Goal: Find specific page/section: Find specific page/section

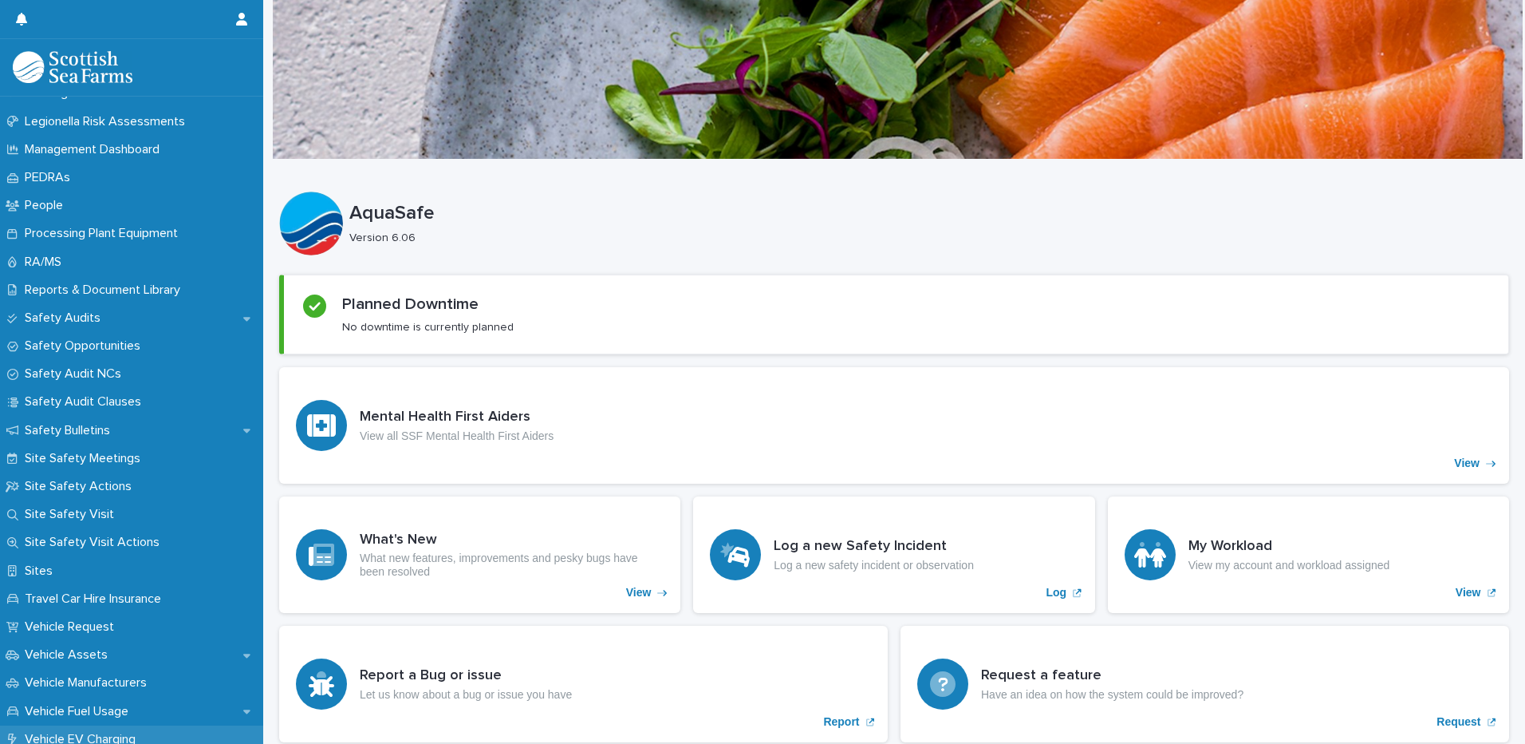
scroll to position [634, 0]
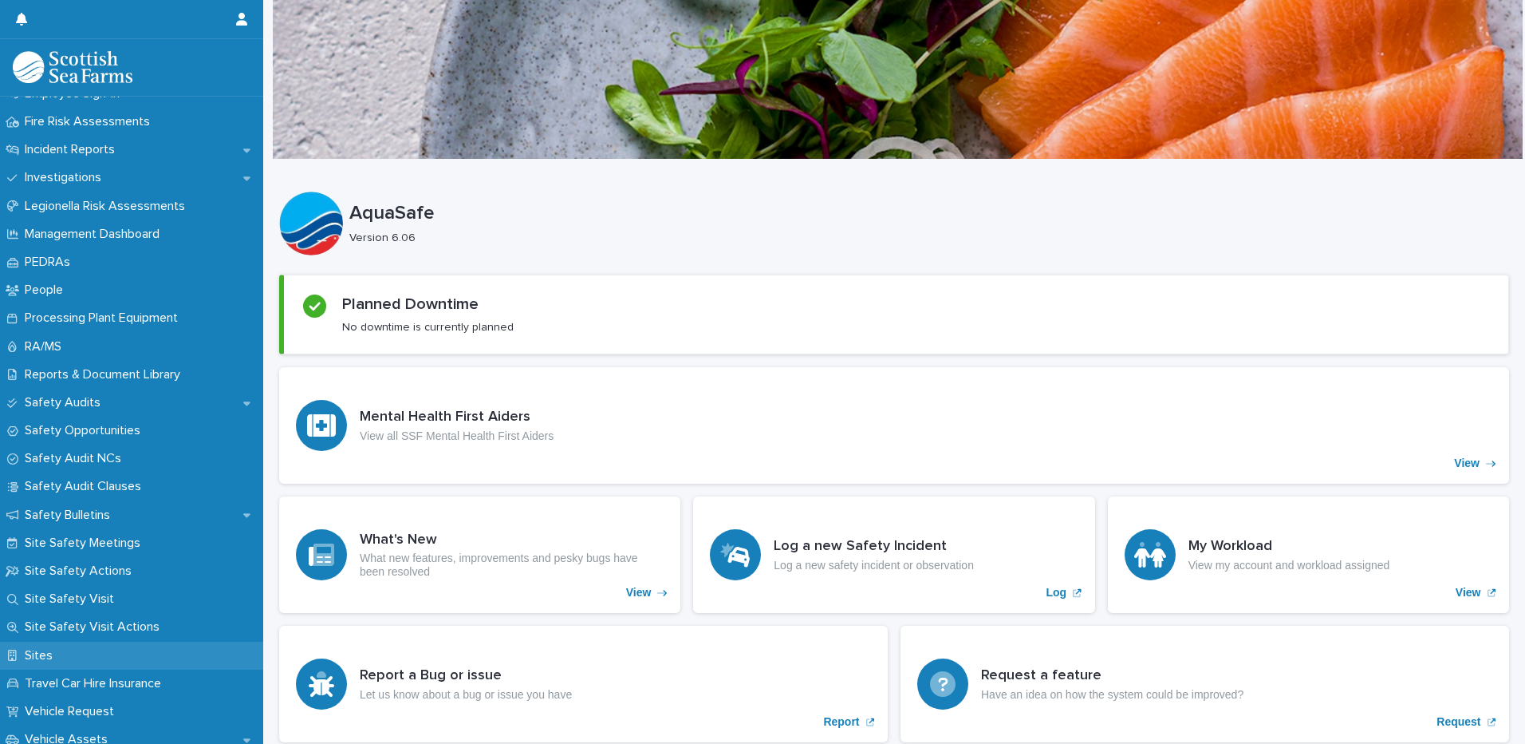
click at [41, 658] on p "Sites" at bounding box center [41, 655] width 47 height 15
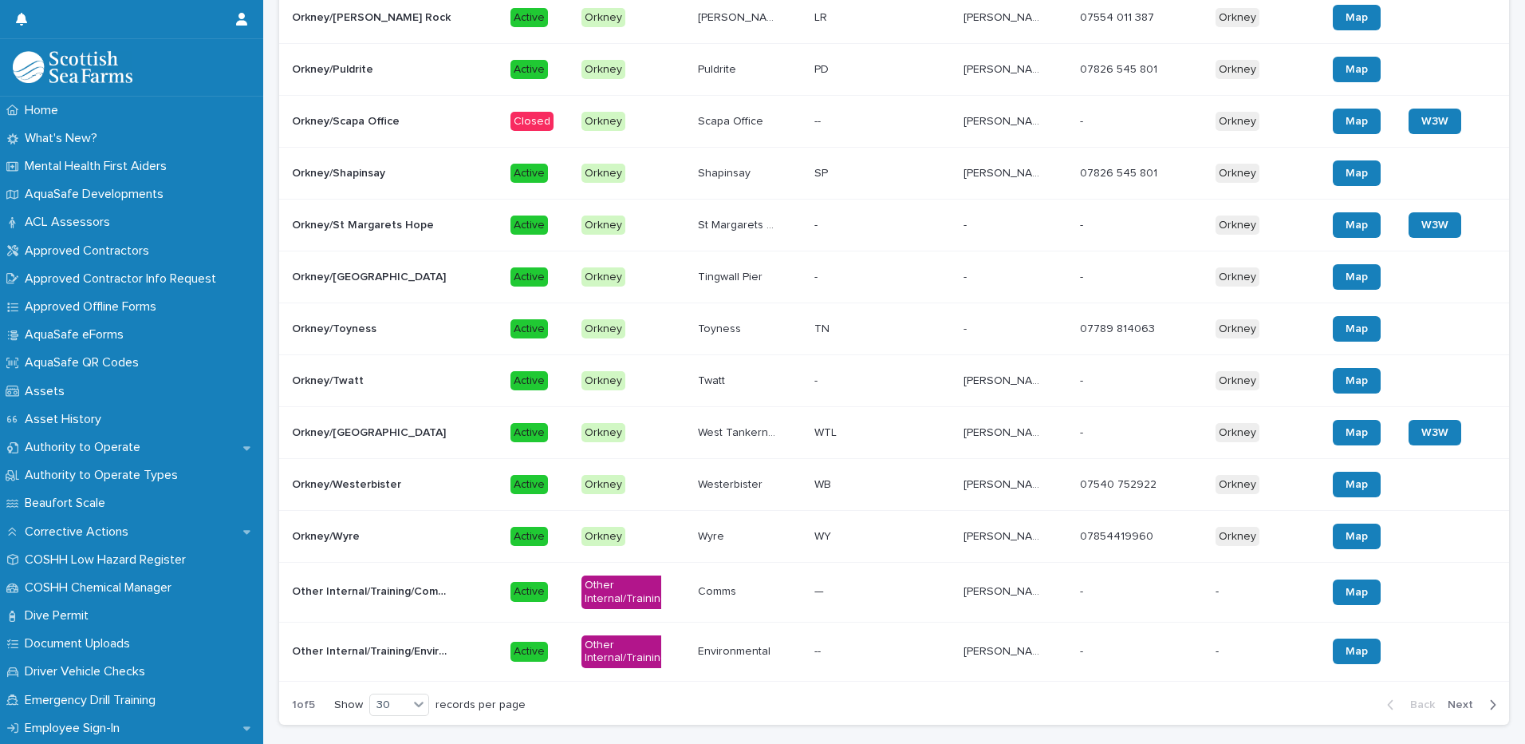
scroll to position [1278, 0]
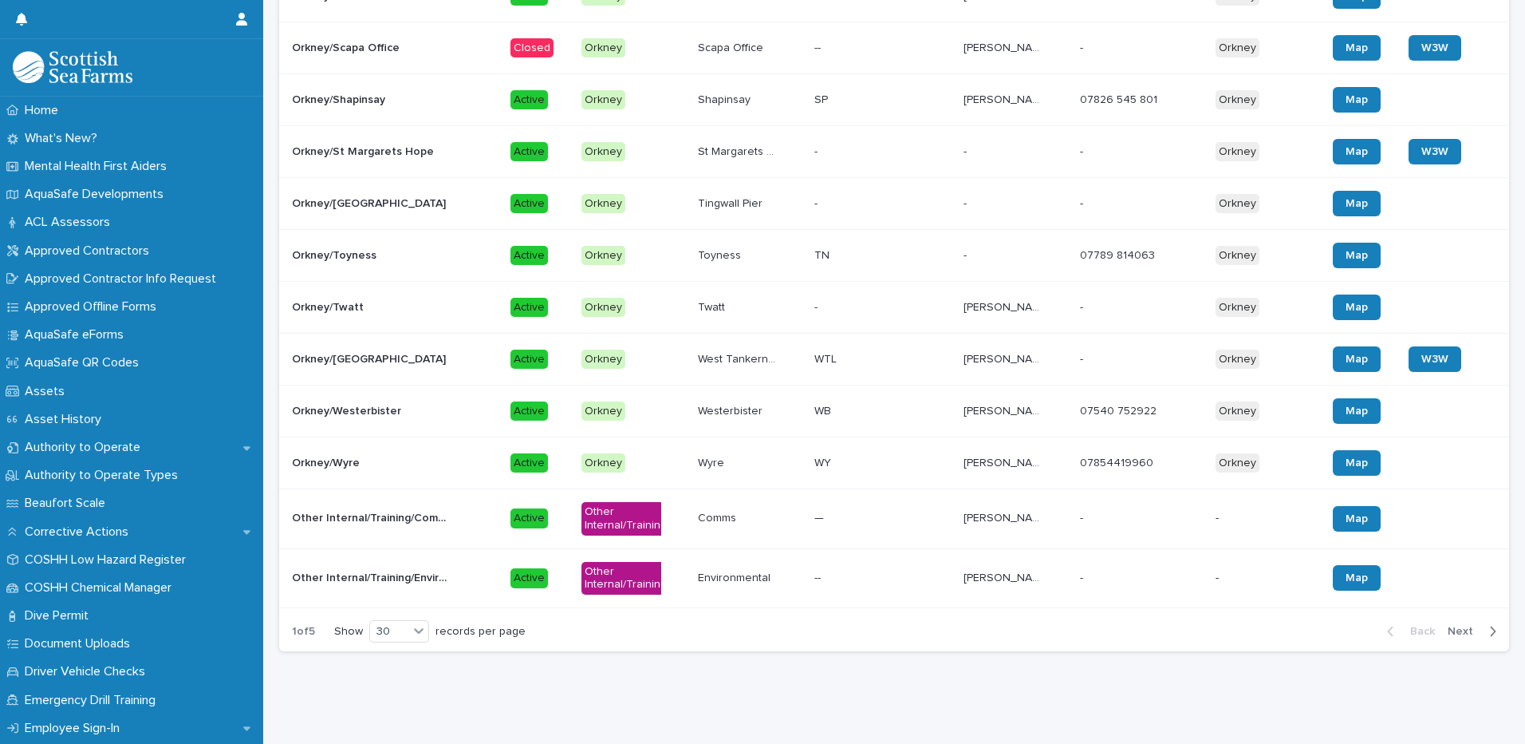
click at [1450, 625] on span "Next" at bounding box center [1465, 630] width 35 height 11
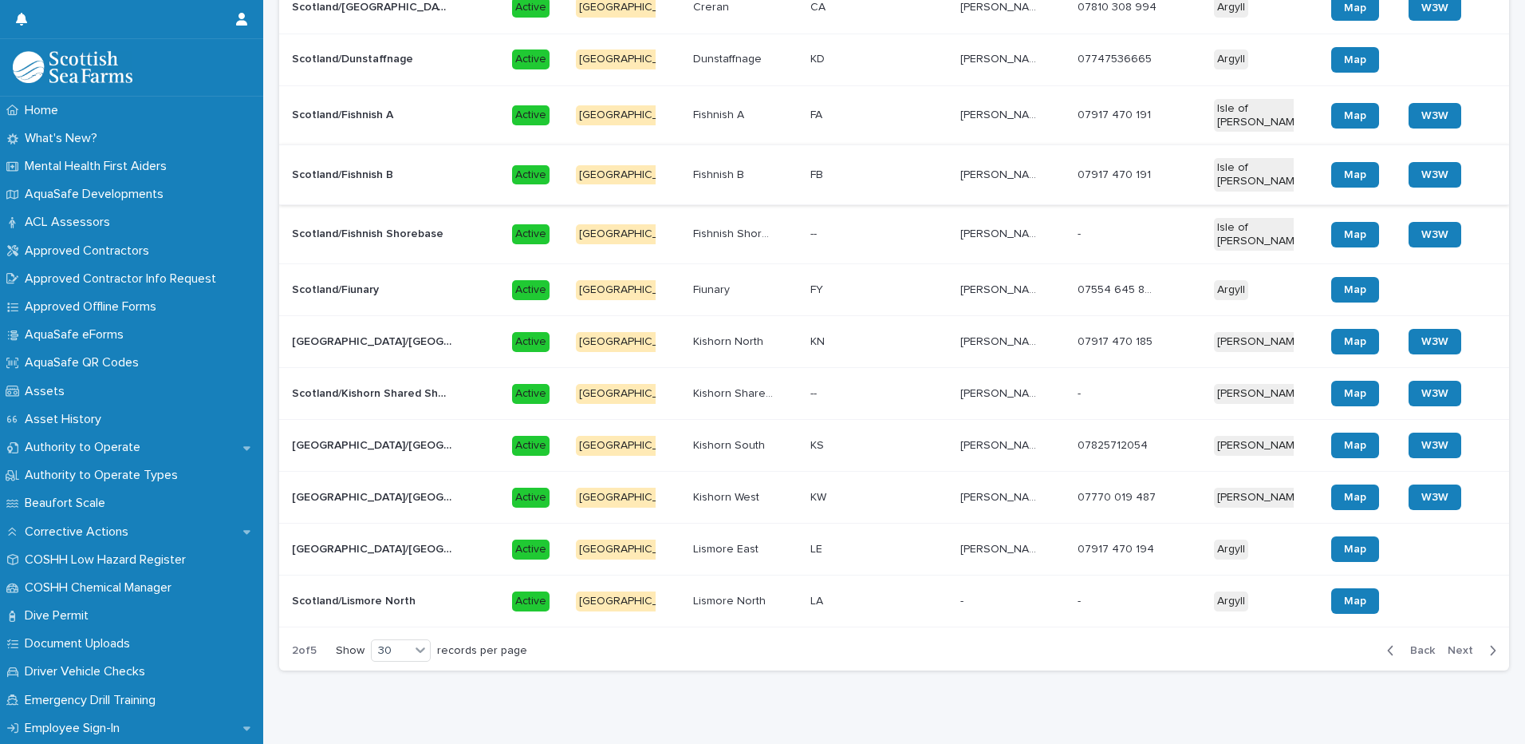
scroll to position [1362, 0]
click at [1454, 644] on span "Next" at bounding box center [1465, 649] width 35 height 11
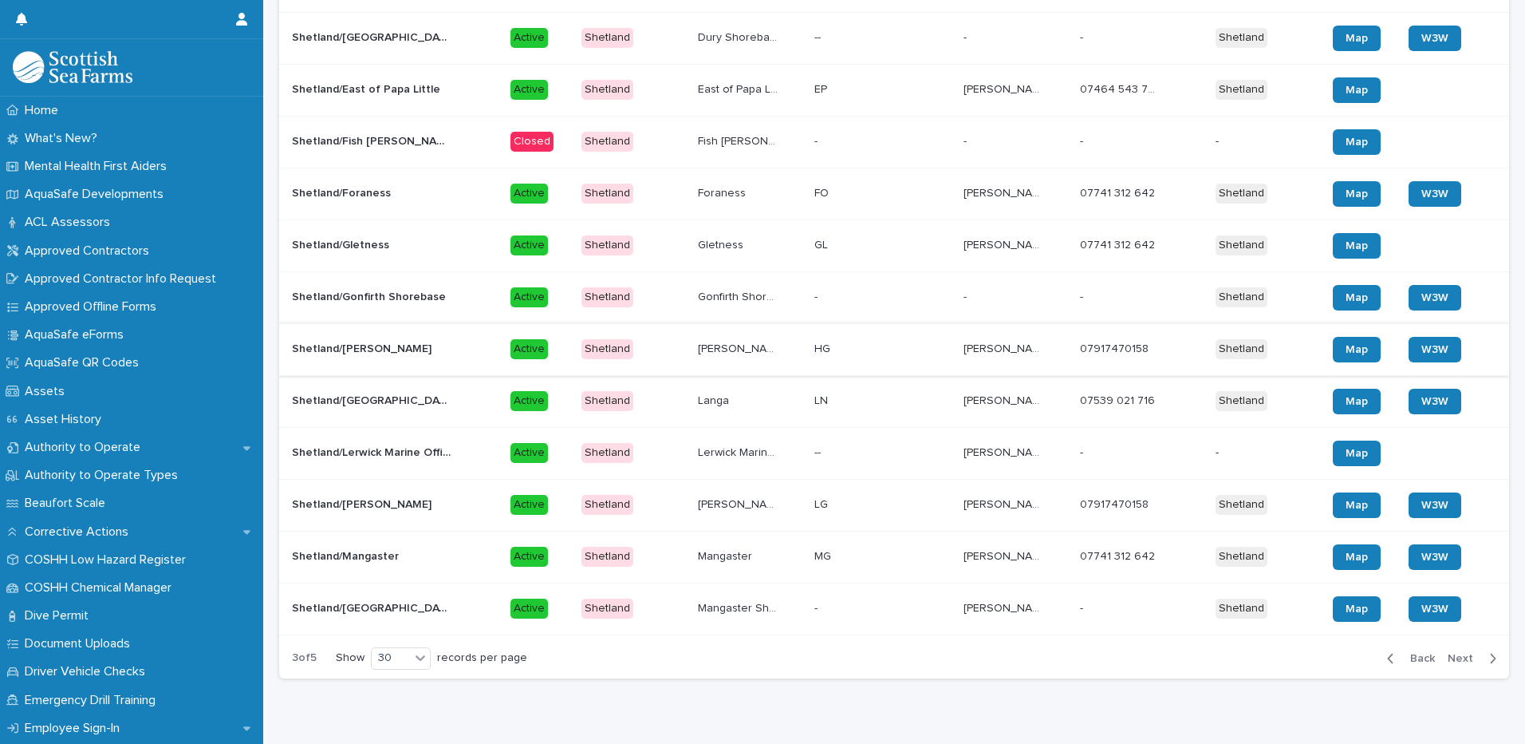
scroll to position [1262, 0]
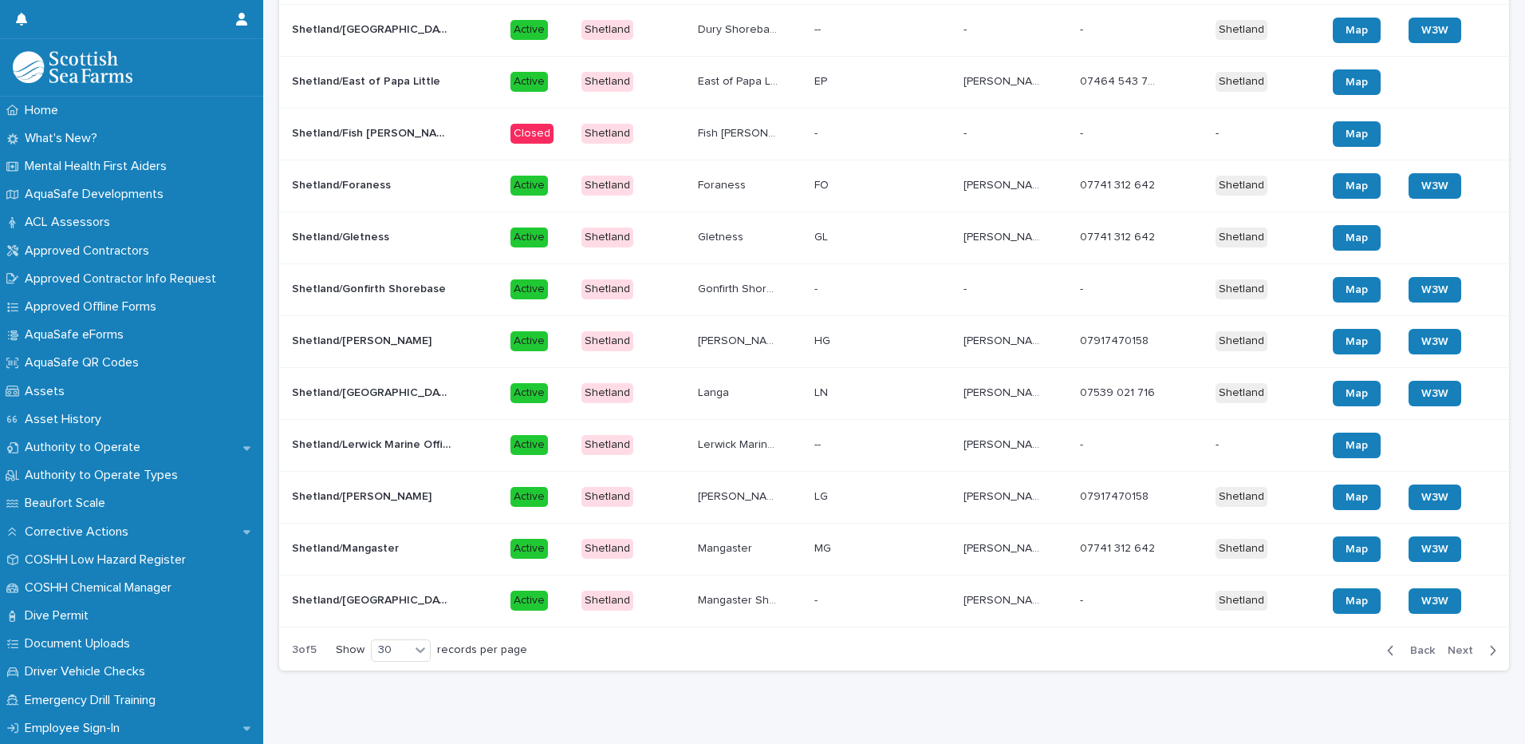
click at [1458, 645] on span "Next" at bounding box center [1465, 650] width 35 height 11
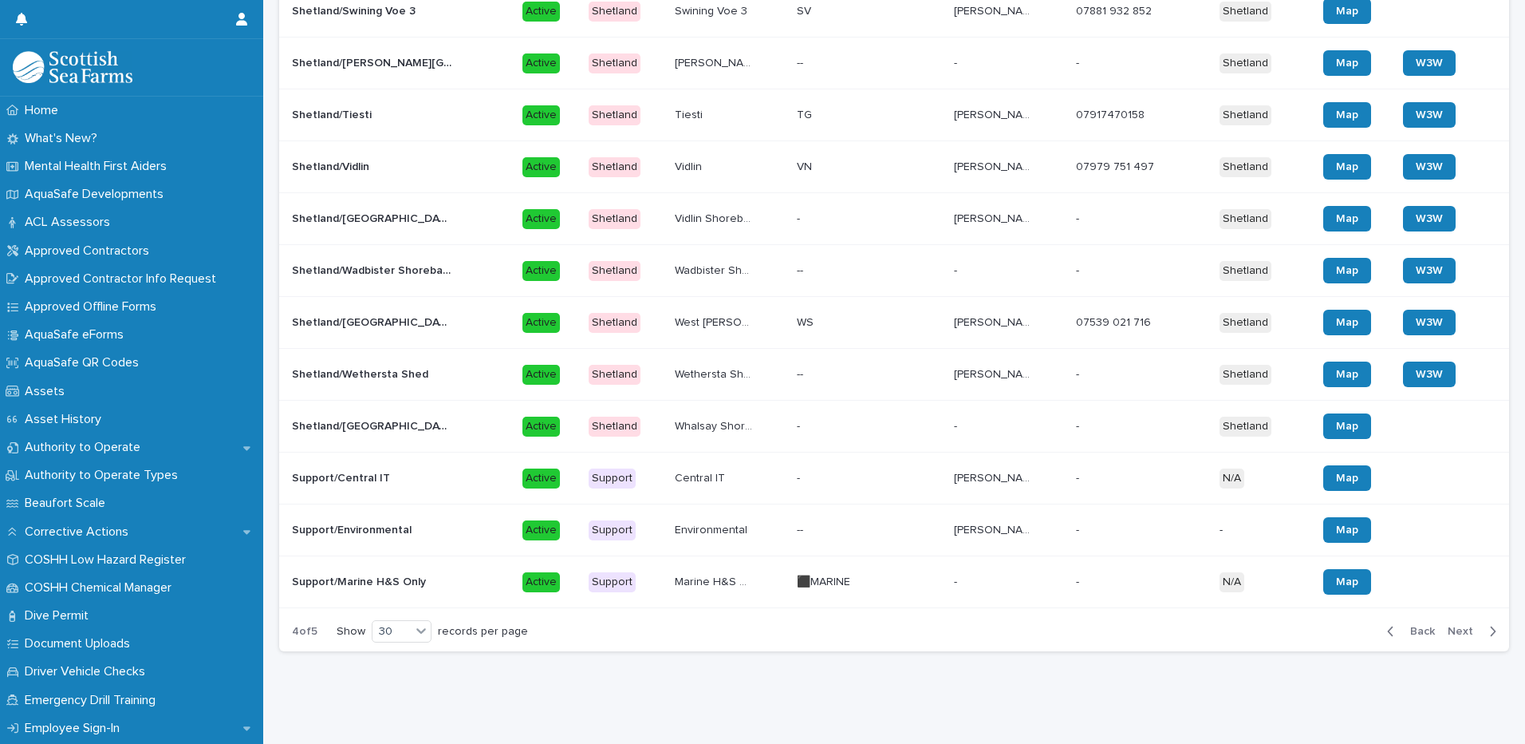
scroll to position [1262, 0]
click at [1451, 625] on span "Next" at bounding box center [1465, 630] width 35 height 11
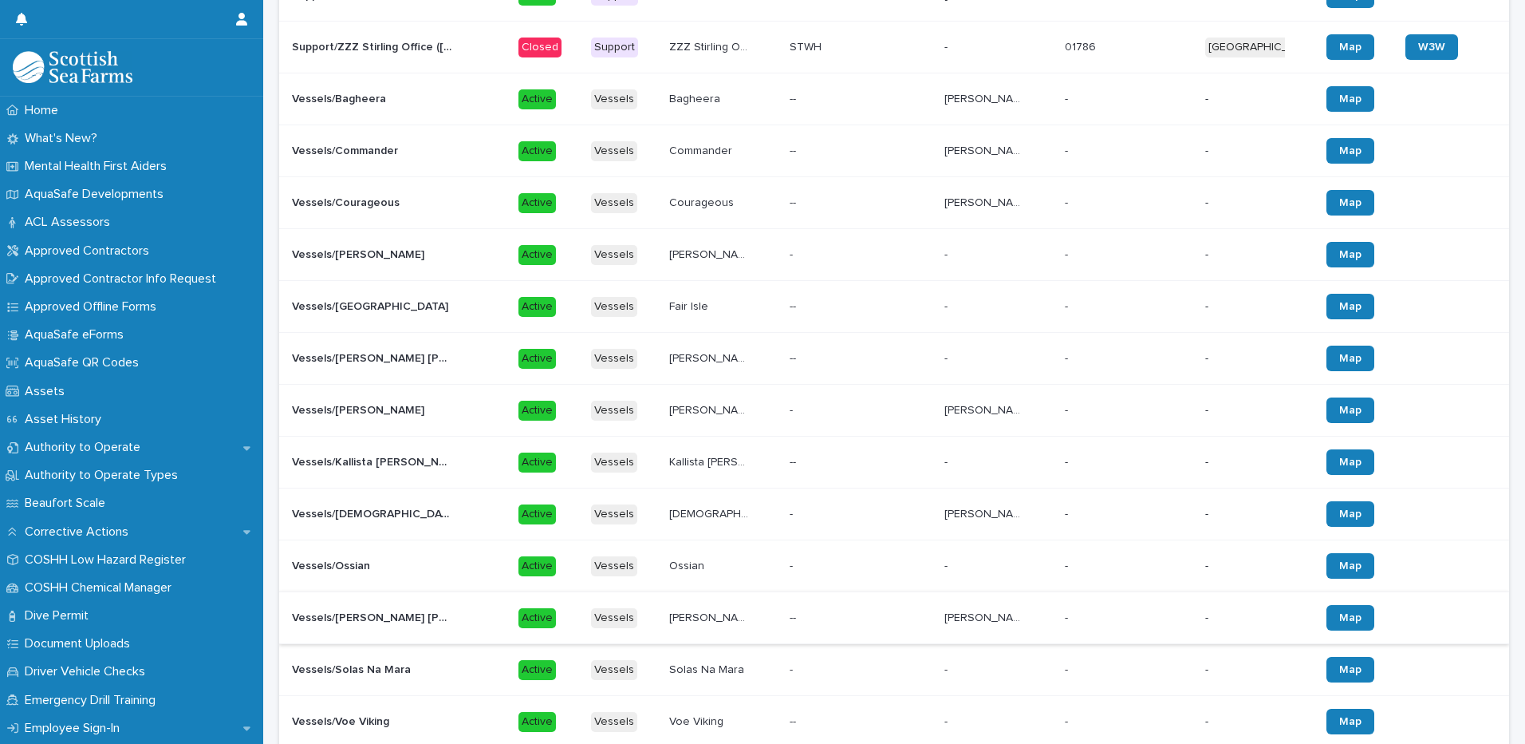
scroll to position [556, 0]
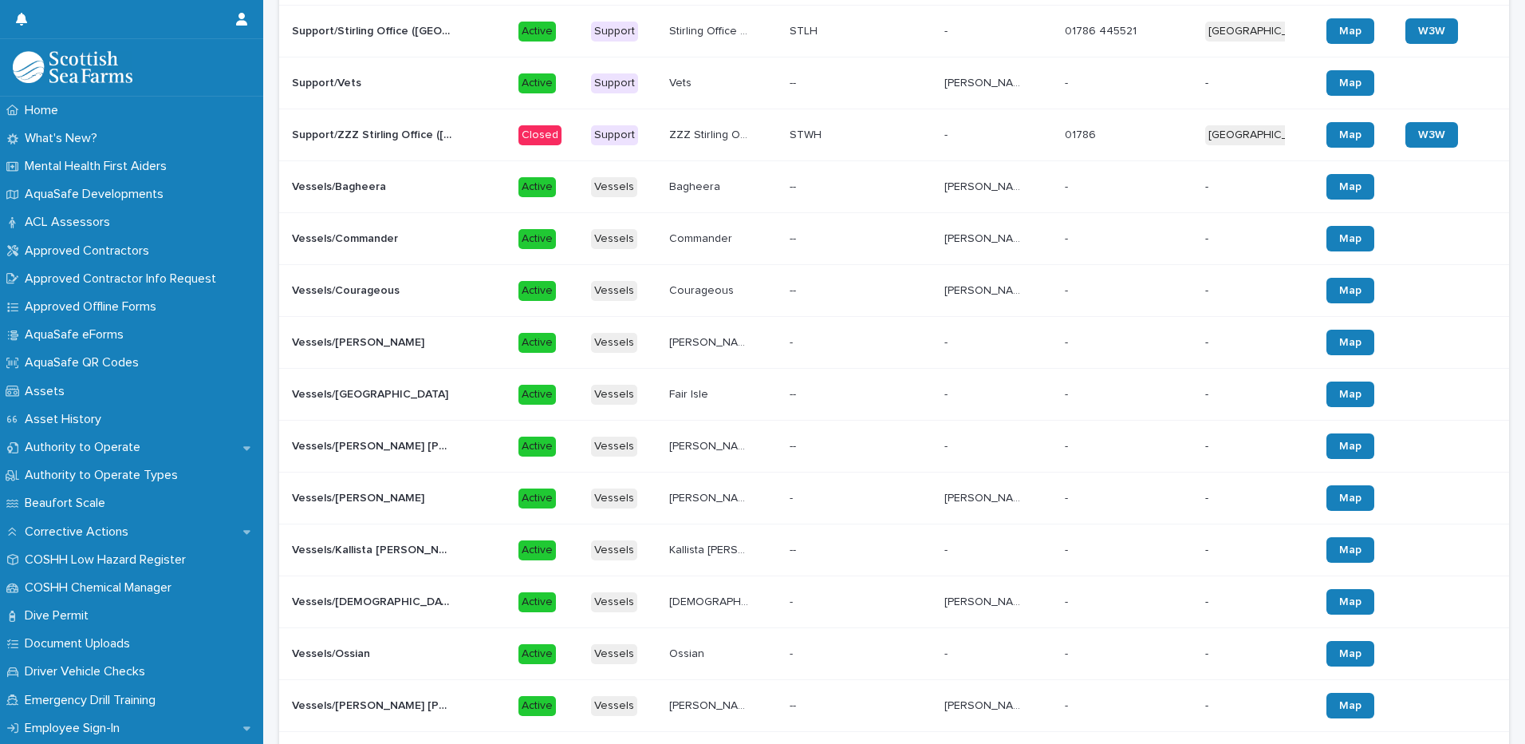
click at [337, 291] on p "Vessels/Courageous" at bounding box center [347, 289] width 111 height 17
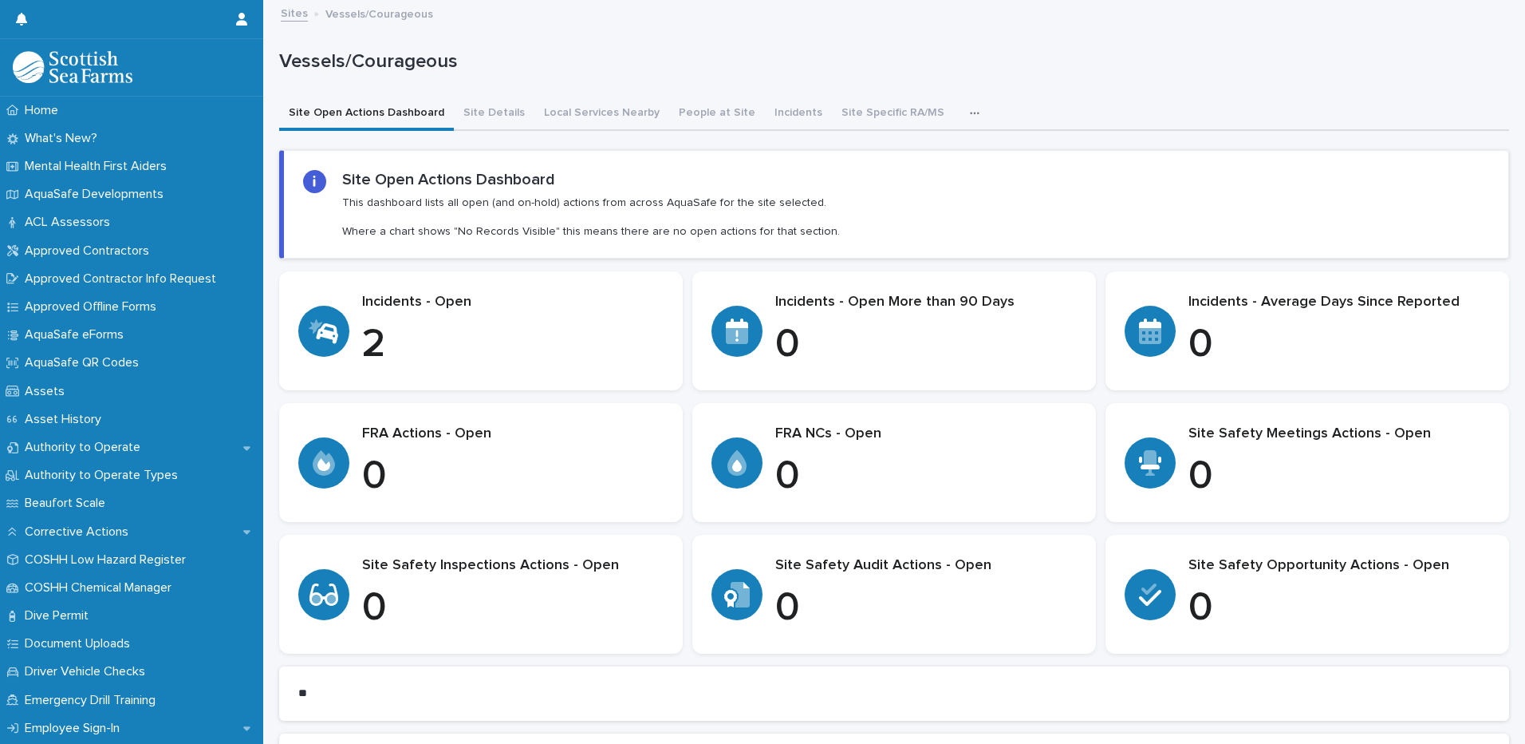
click at [428, 339] on p "2" at bounding box center [513, 345] width 302 height 48
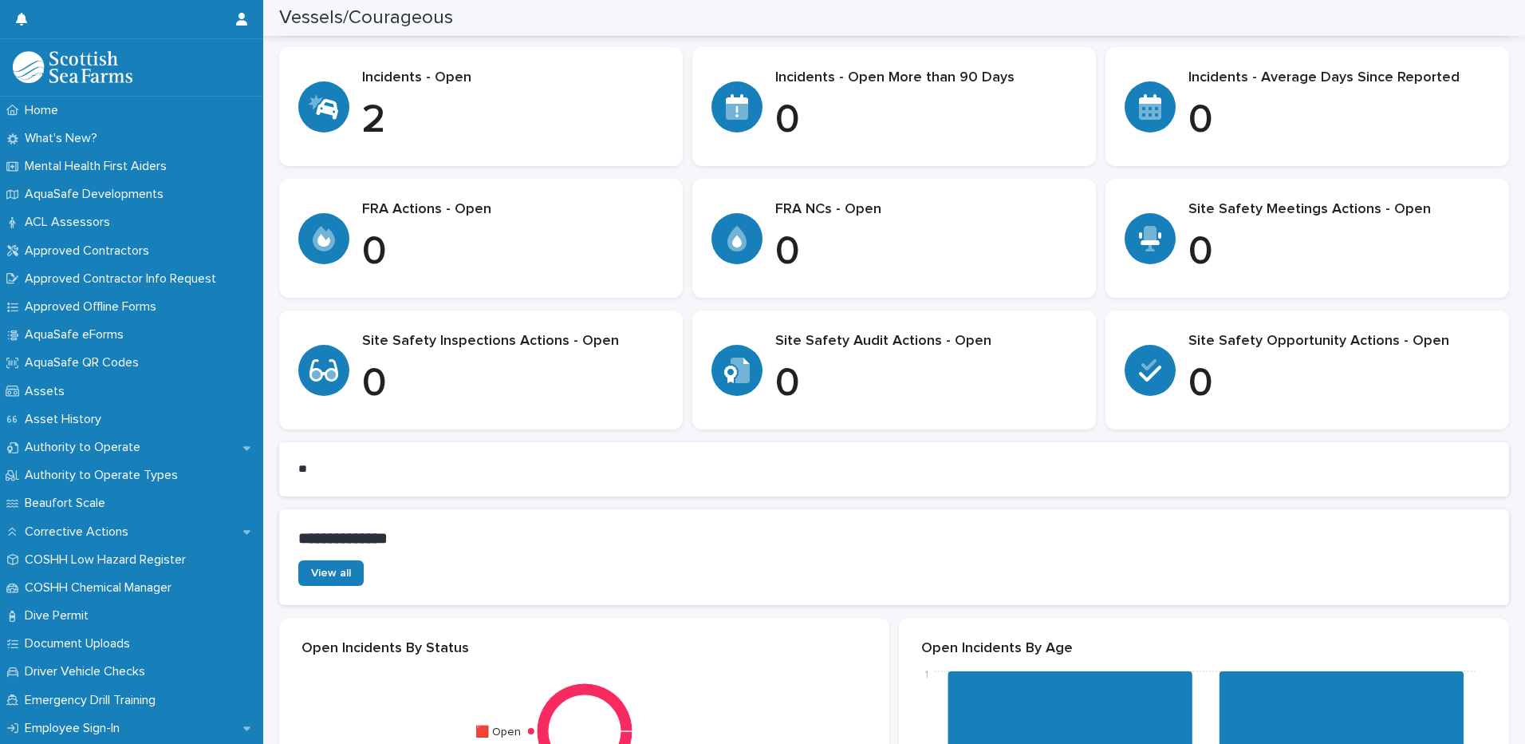
scroll to position [160, 0]
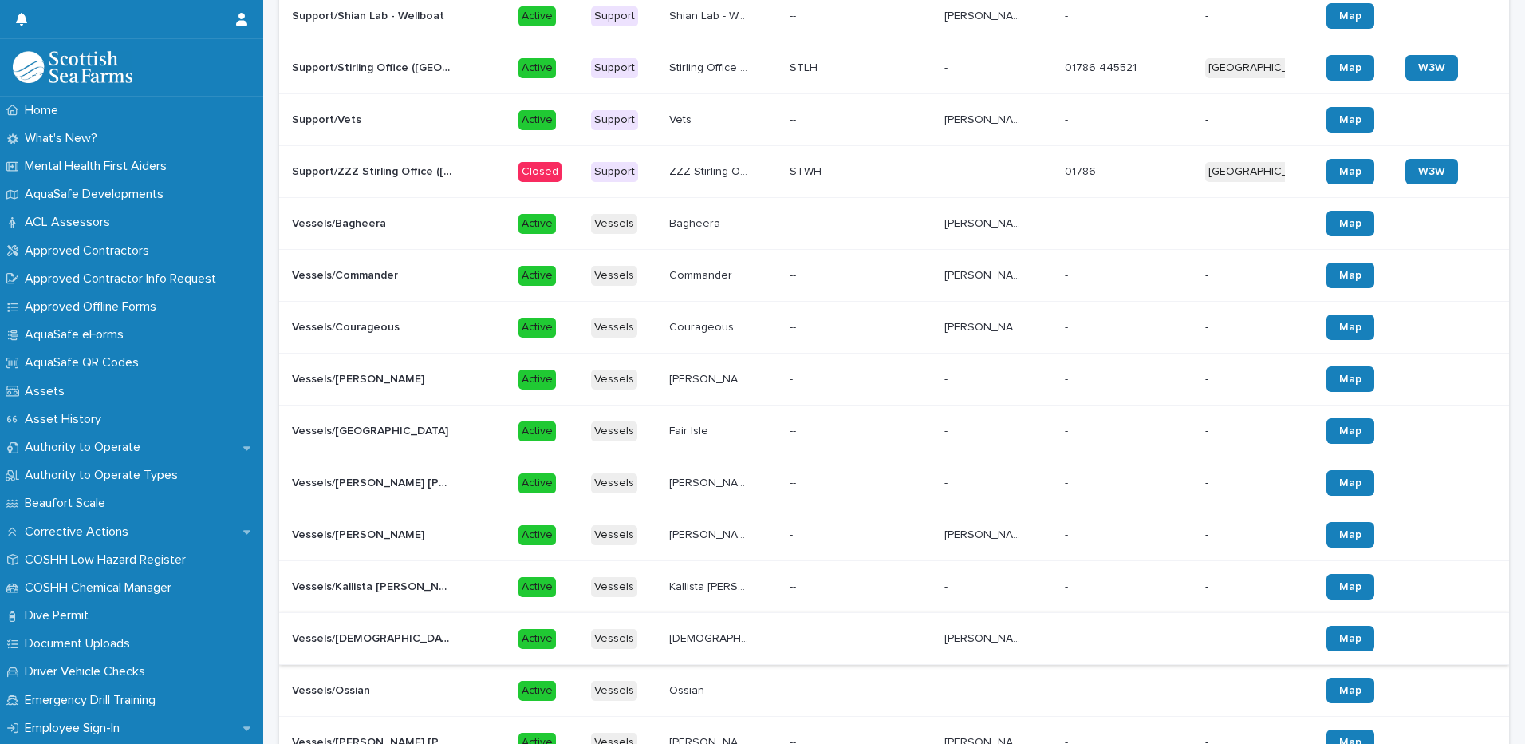
scroll to position [558, 0]
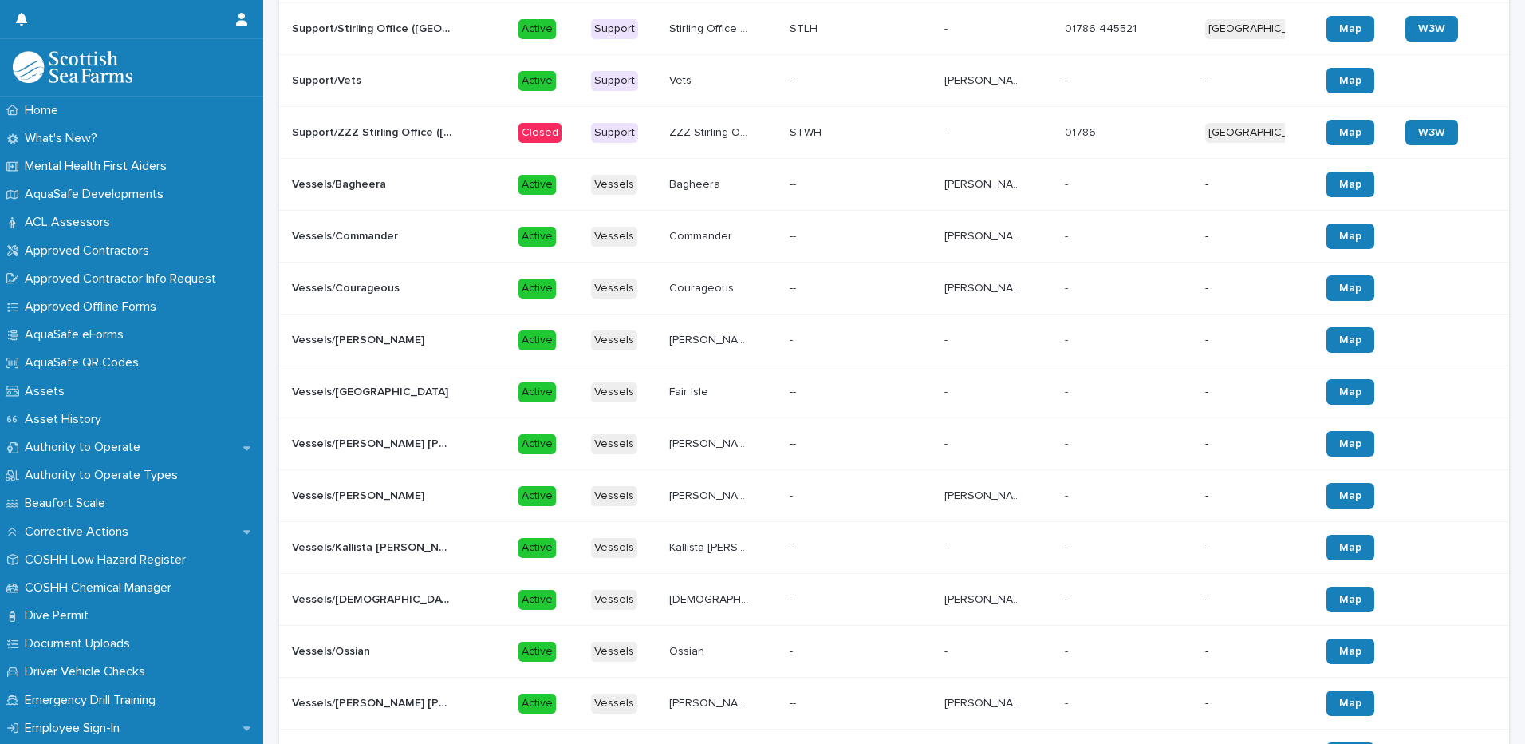
click at [357, 287] on p "Vessels/Courageous" at bounding box center [347, 286] width 111 height 17
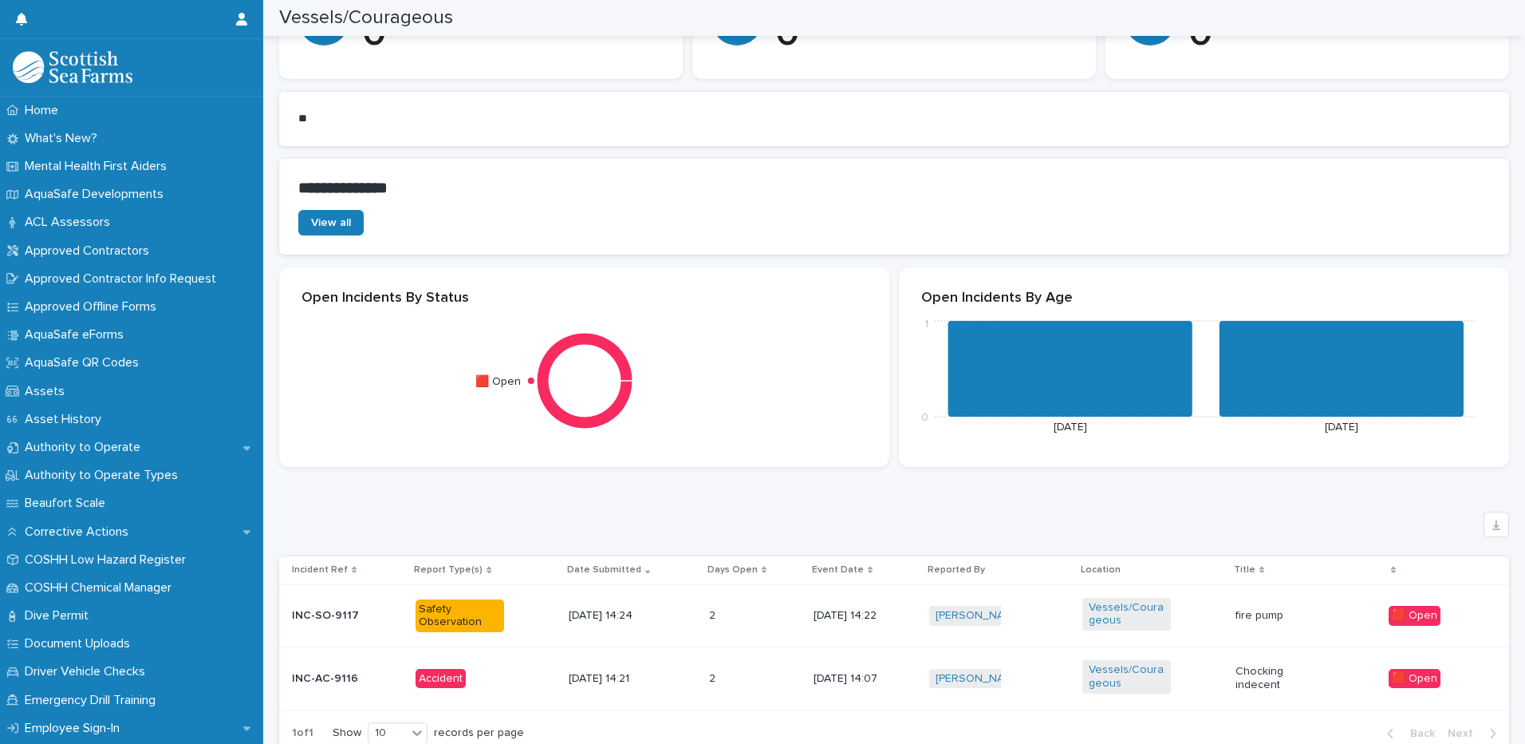
scroll to position [720, 0]
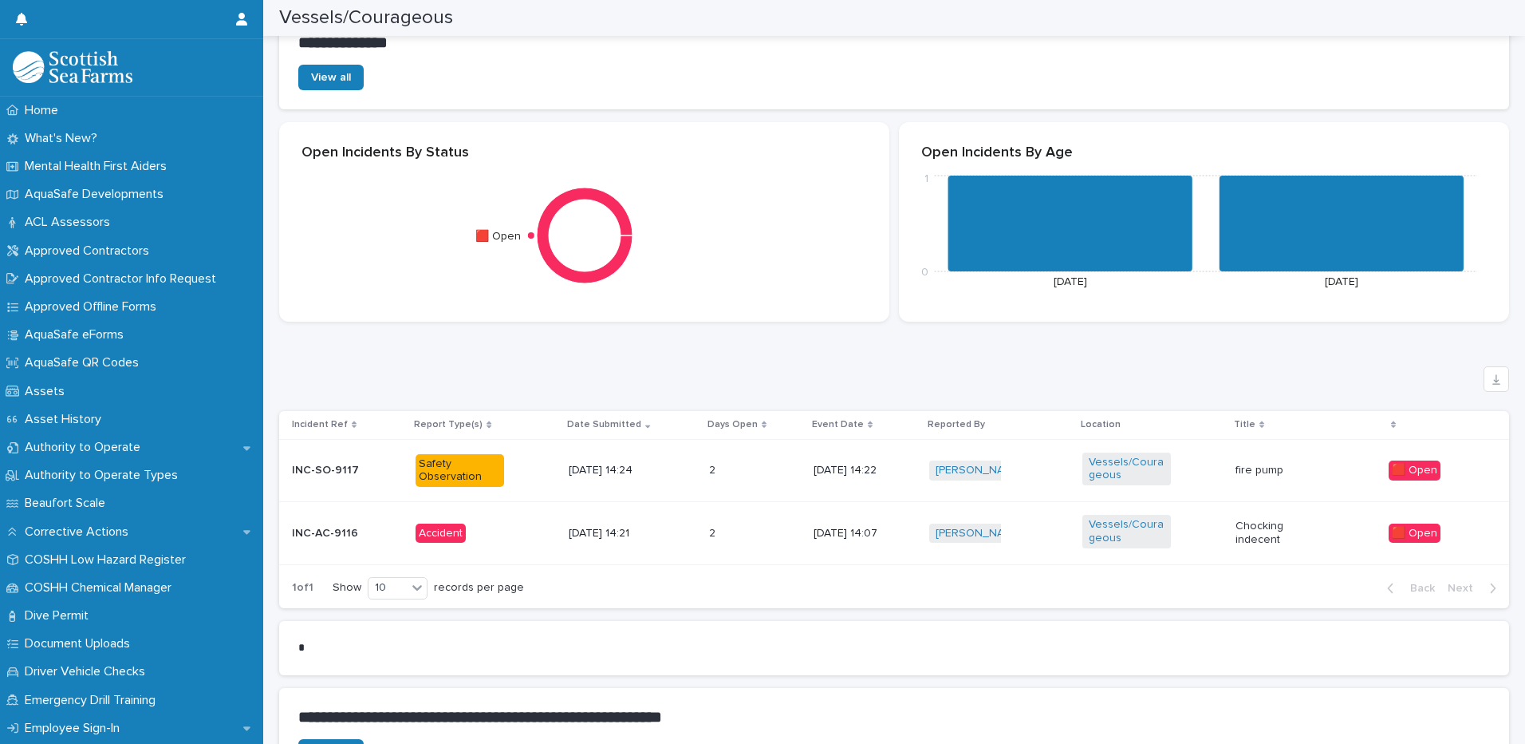
click at [367, 539] on p "INC-AC-9116" at bounding box center [336, 534] width 89 height 14
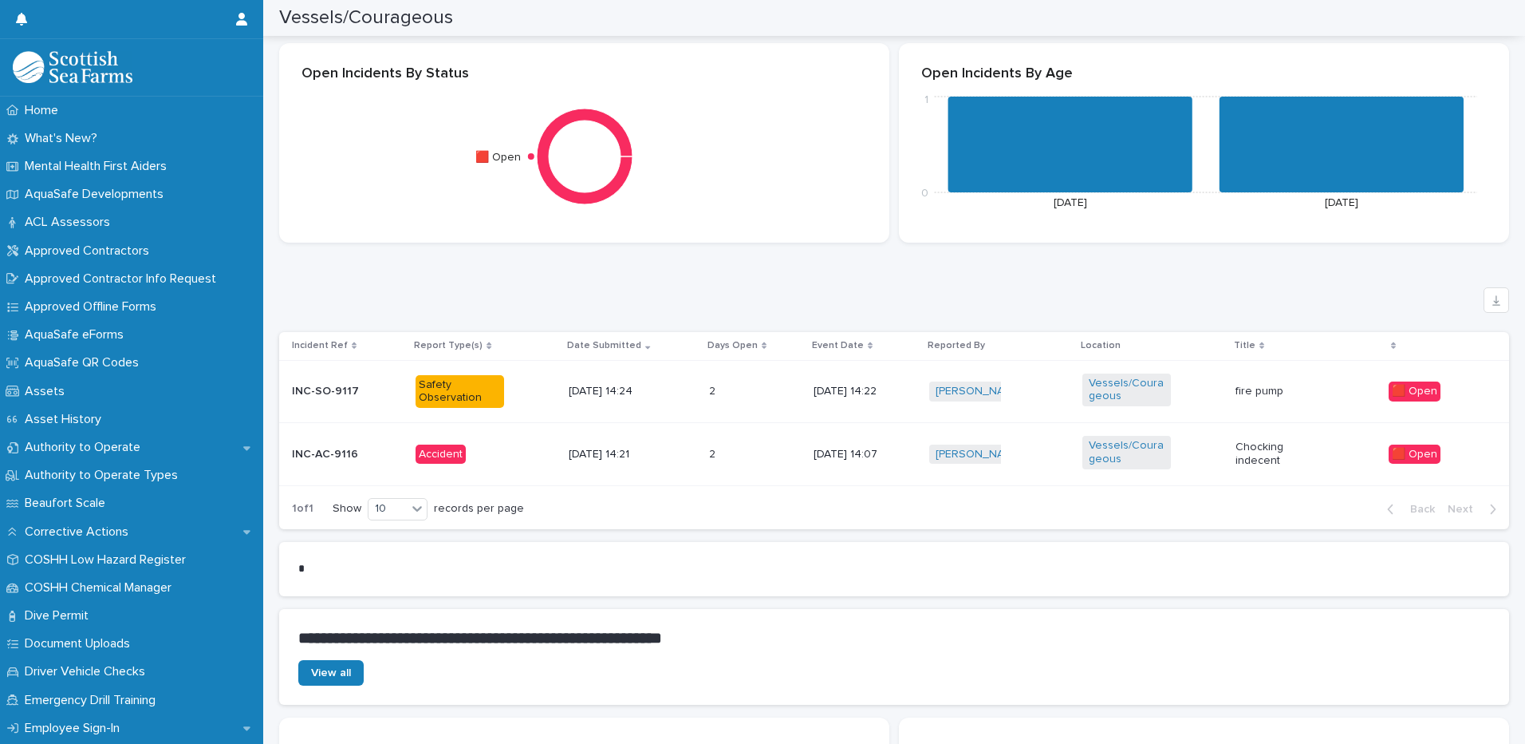
scroll to position [718, 0]
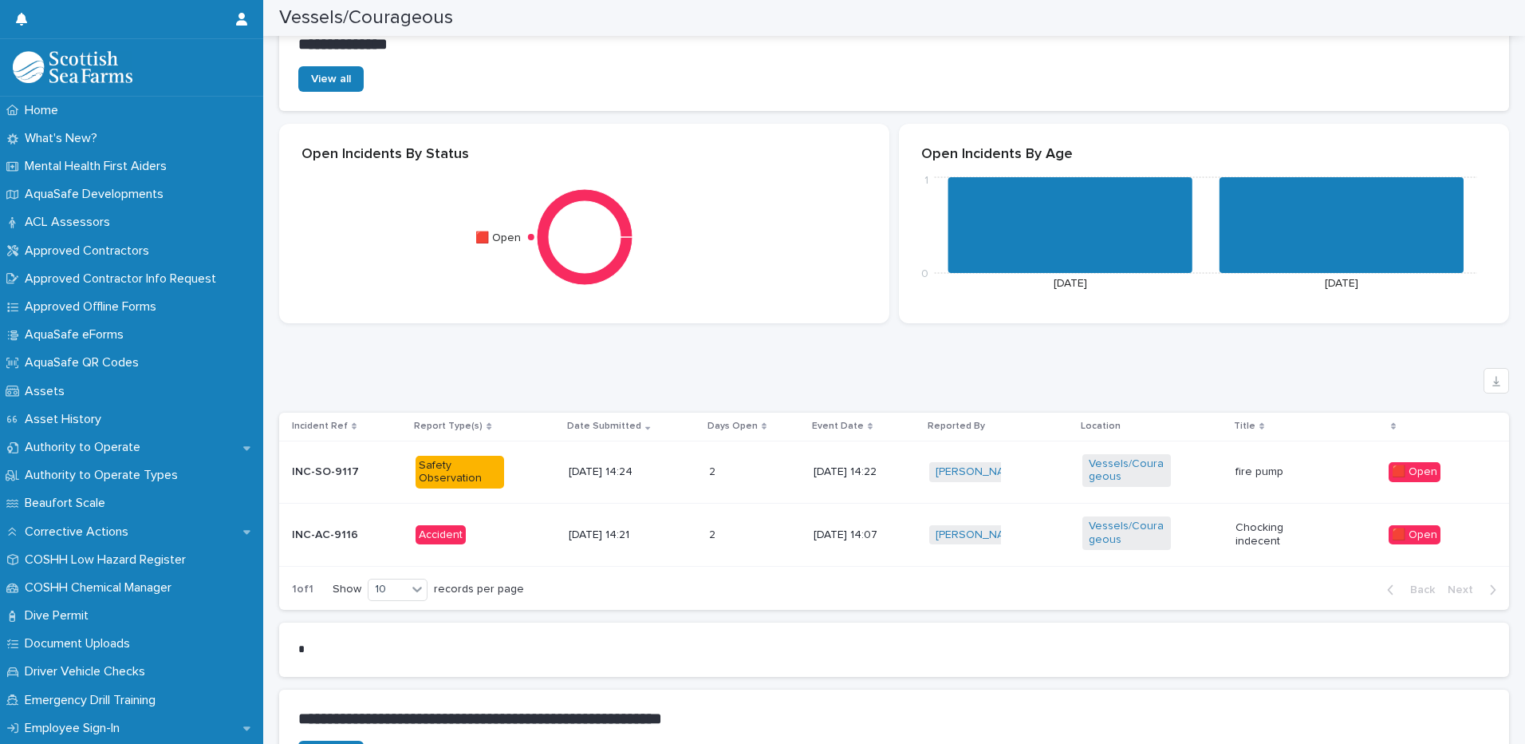
click at [507, 530] on div "Accident" at bounding box center [486, 535] width 140 height 33
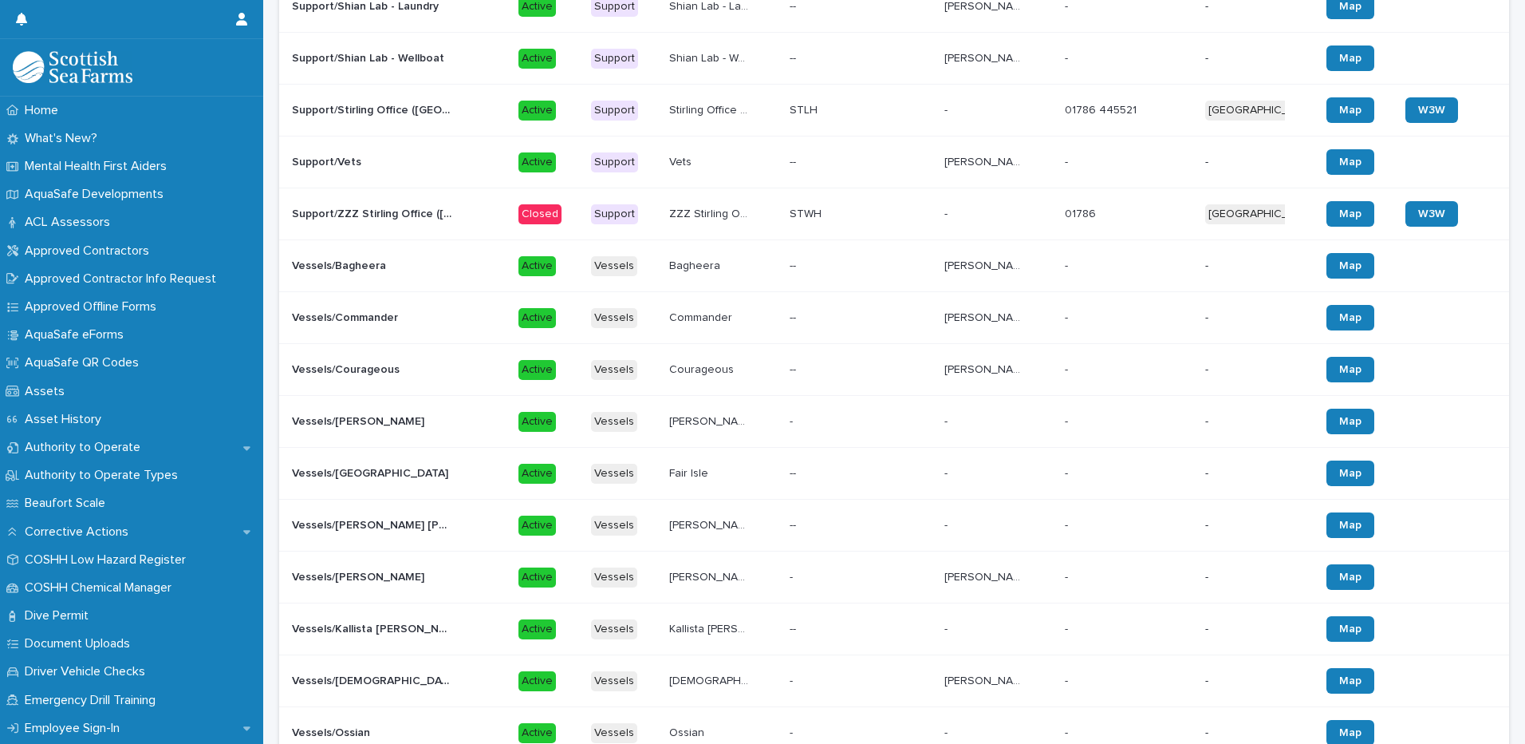
scroll to position [479, 0]
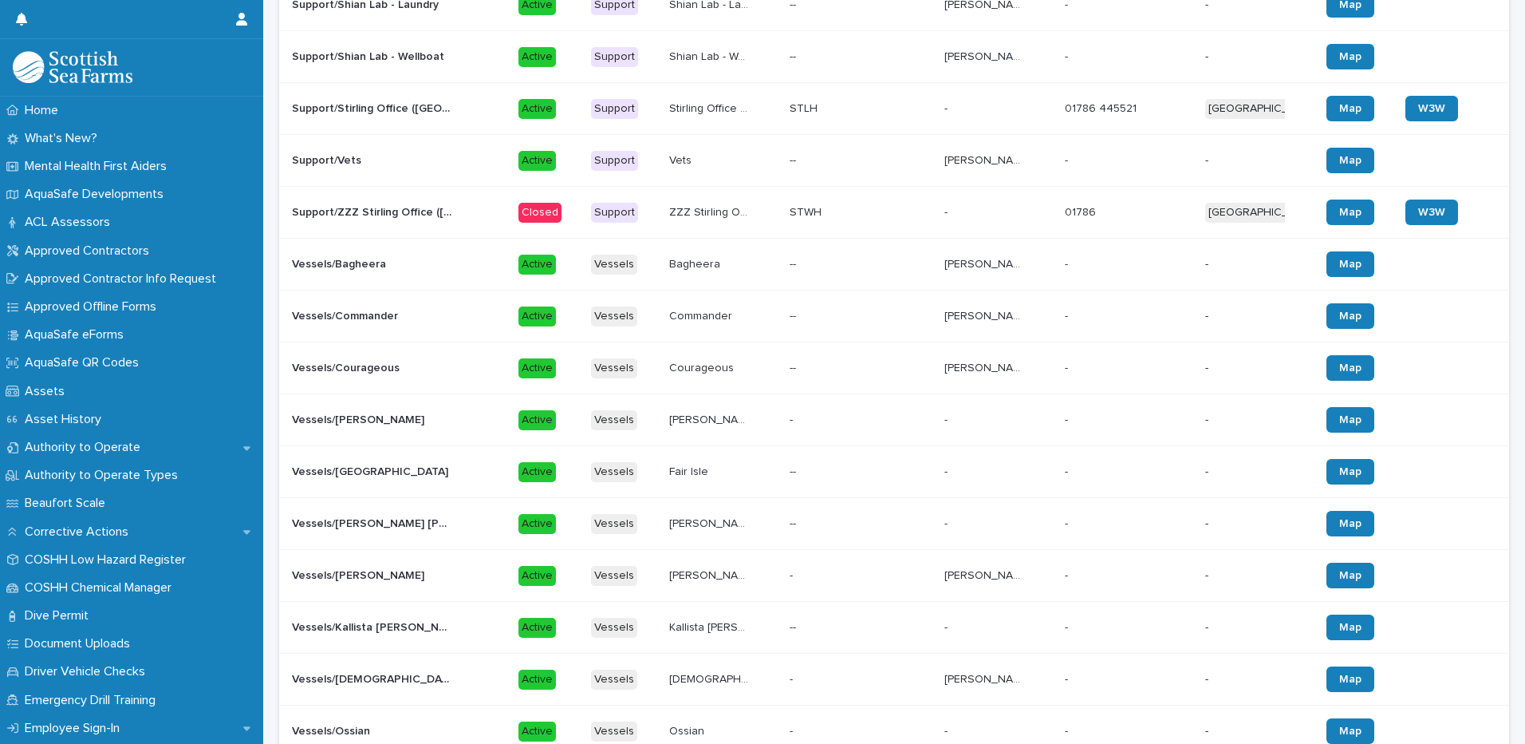
click at [323, 314] on p "Vessels/Commander" at bounding box center [346, 314] width 109 height 17
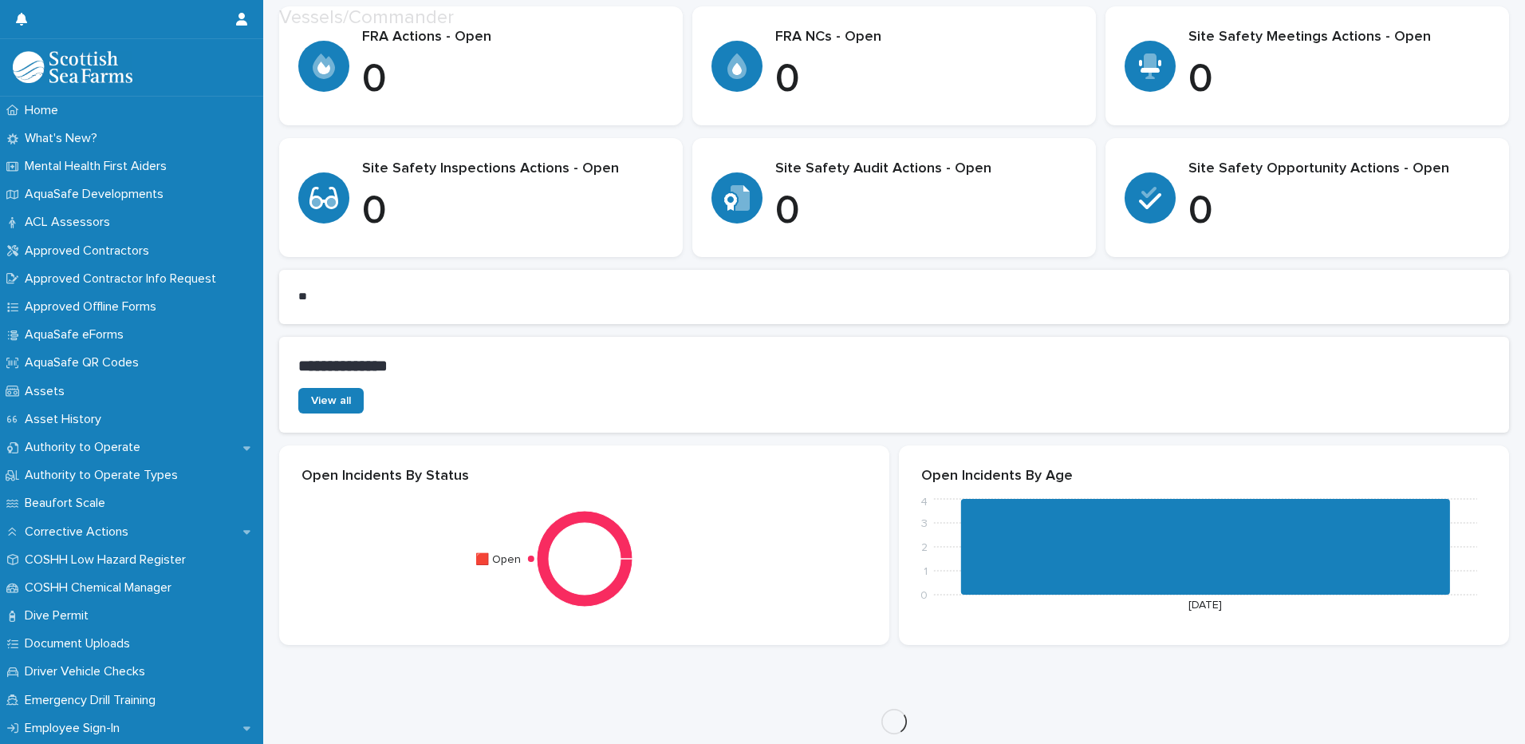
scroll to position [399, 0]
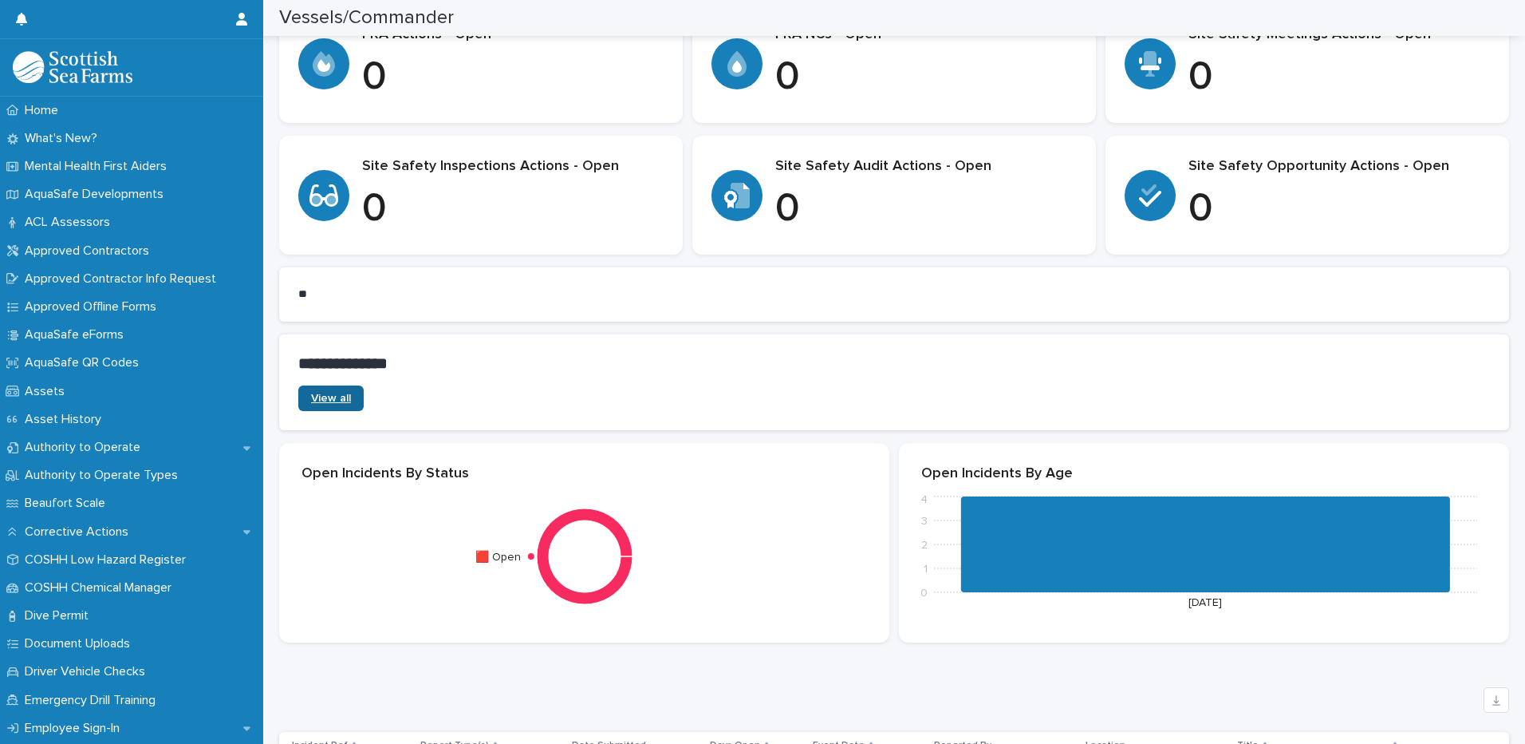
click at [339, 397] on span "View all" at bounding box center [331, 398] width 40 height 11
